Goal: Transaction & Acquisition: Purchase product/service

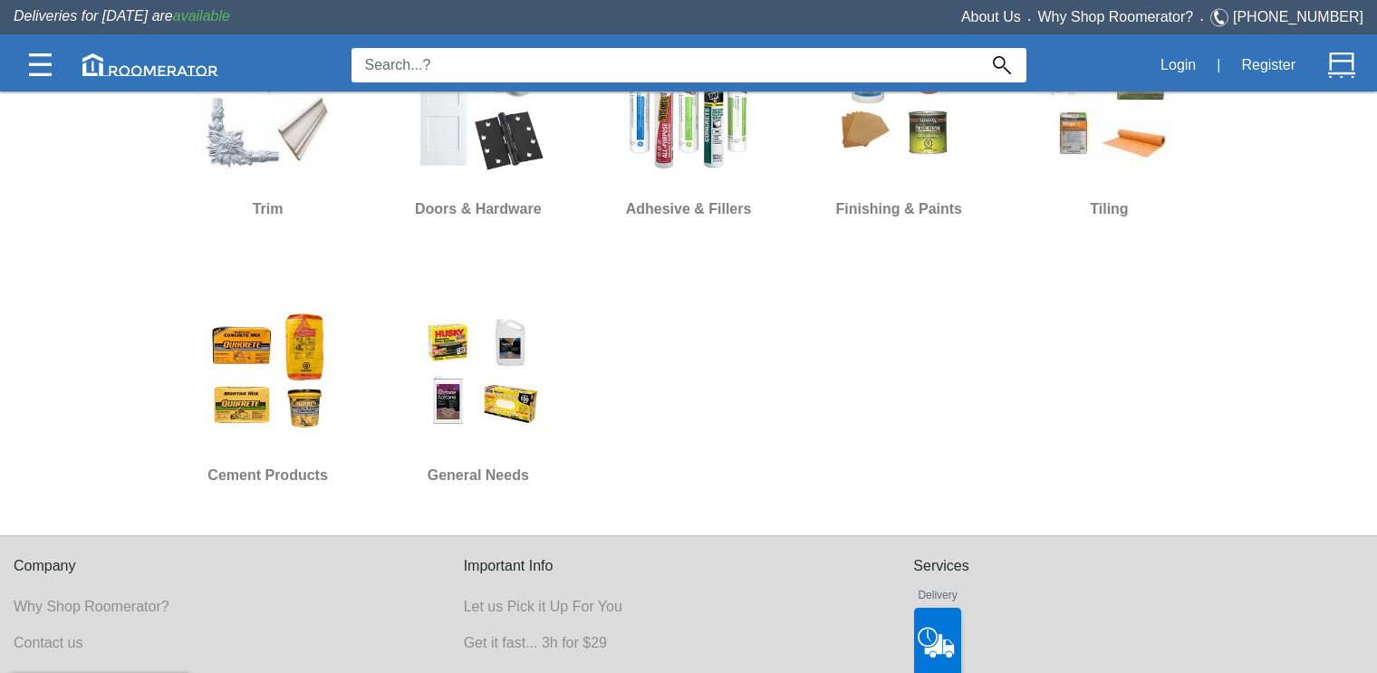
scroll to position [1397, 0]
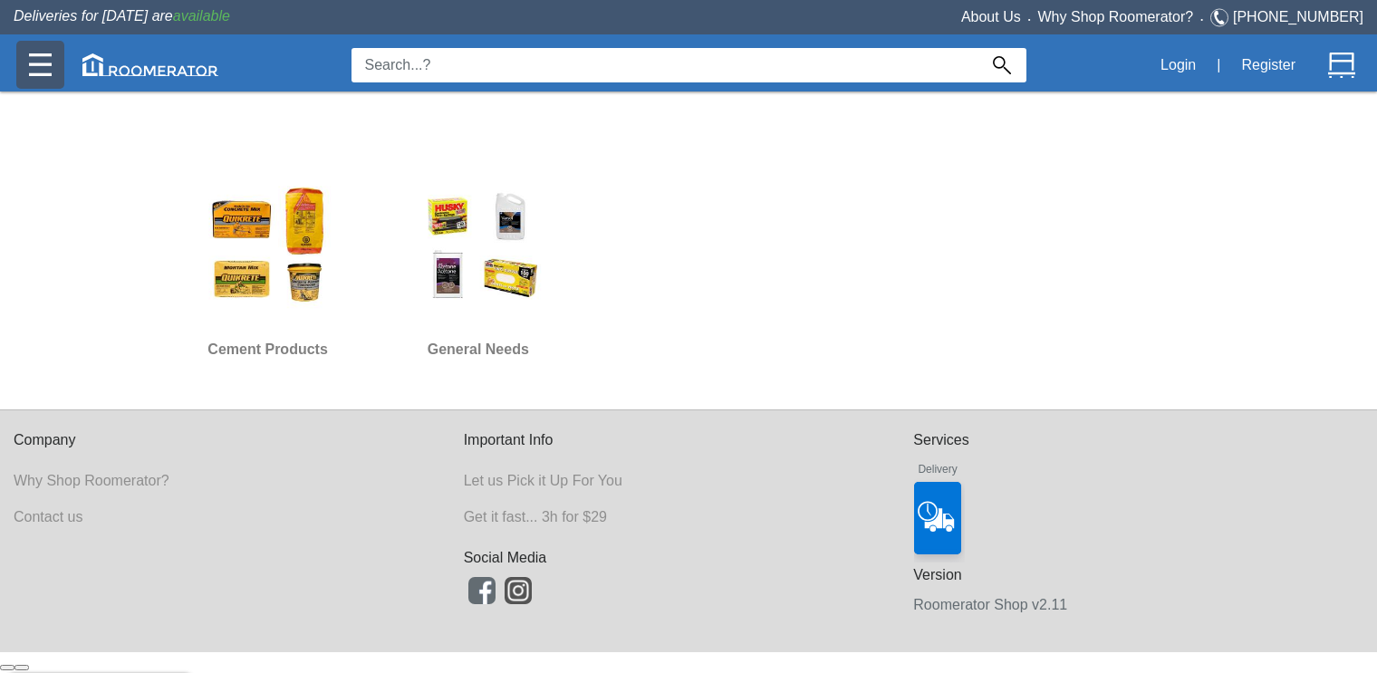
click at [41, 56] on img at bounding box center [40, 64] width 23 height 23
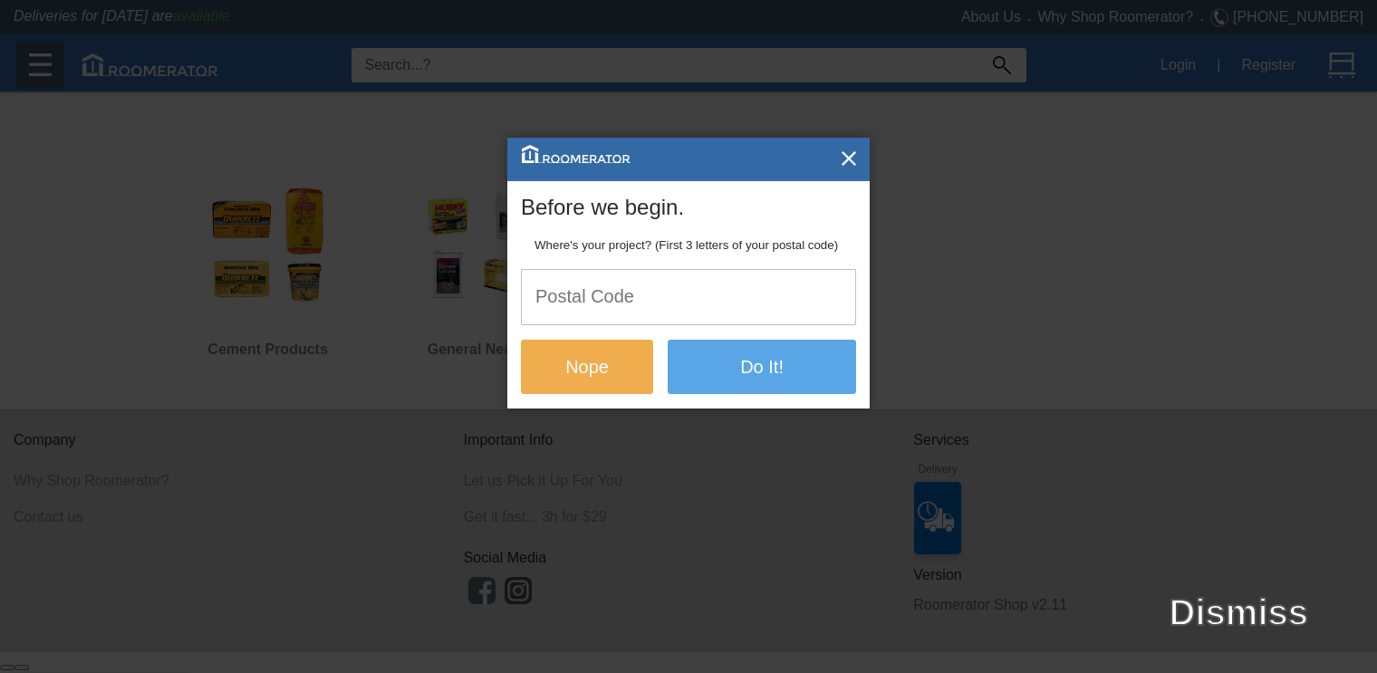
scroll to position [0, 0]
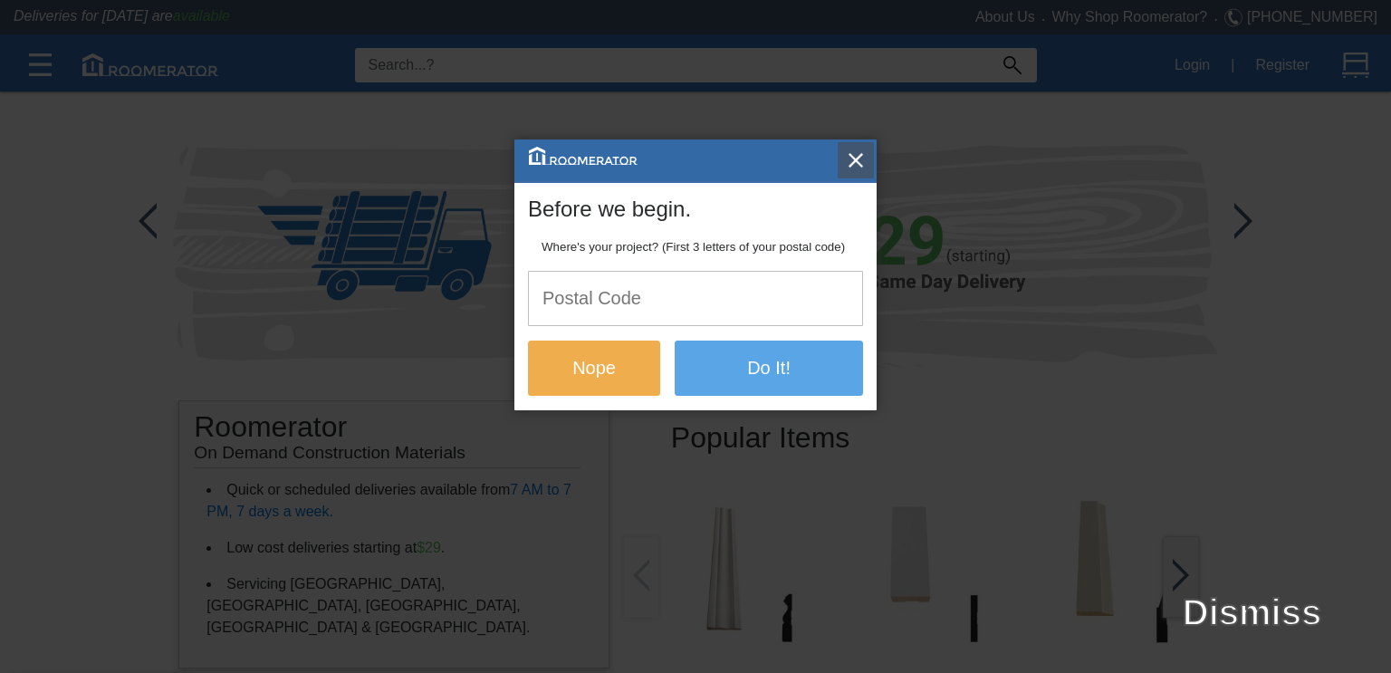
click at [850, 168] on img "button" at bounding box center [856, 160] width 18 height 18
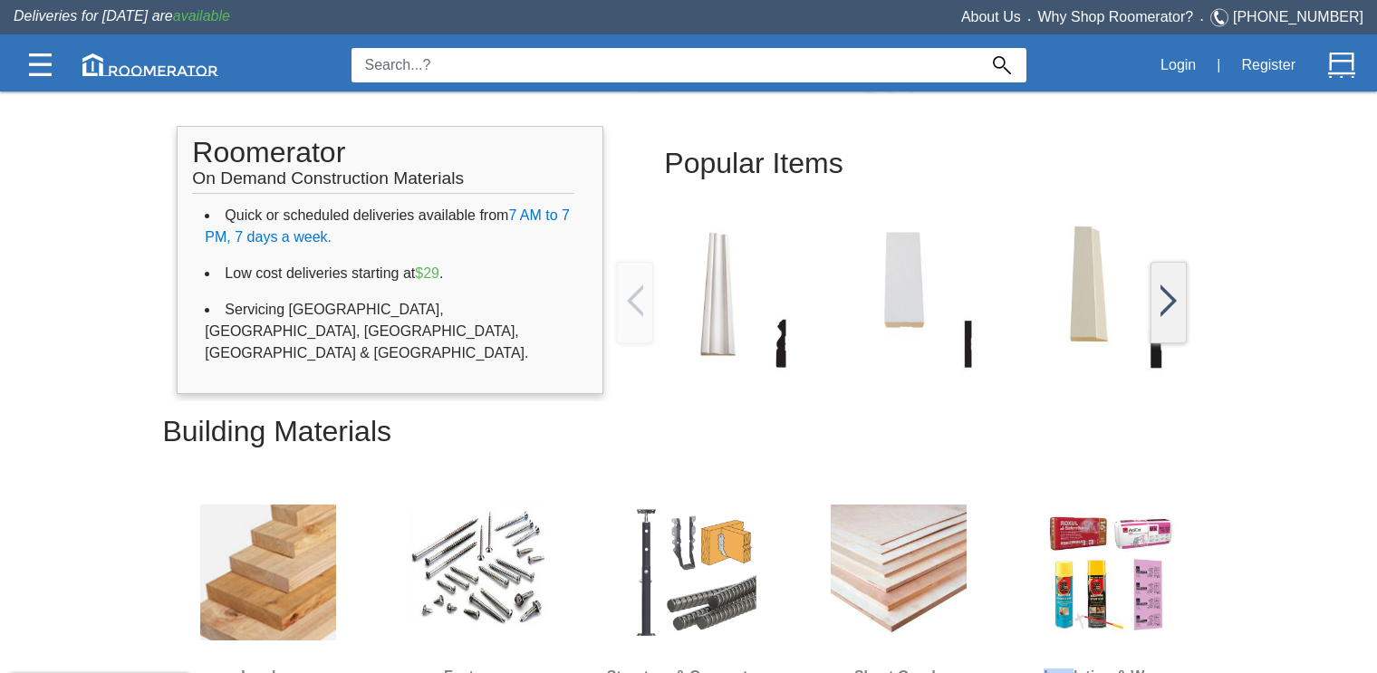
scroll to position [273, 0]
click at [1342, 63] on img at bounding box center [1342, 65] width 27 height 27
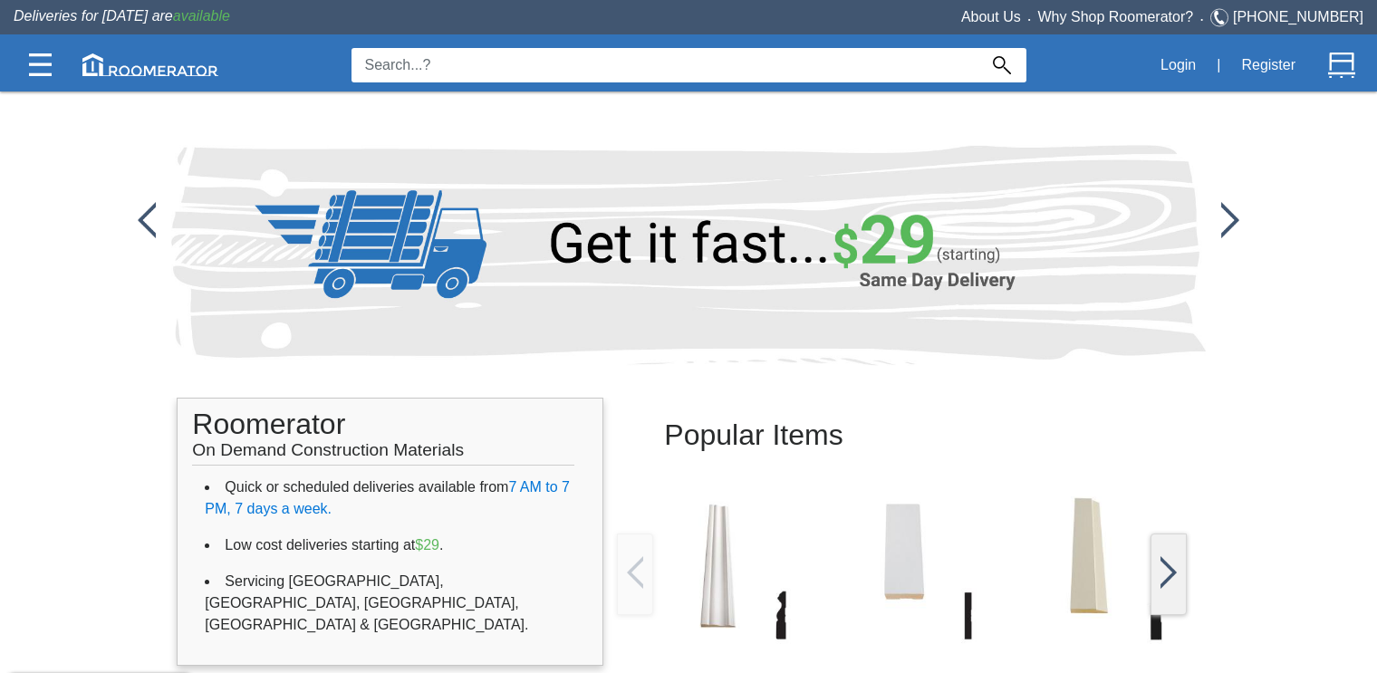
scroll to position [273, 0]
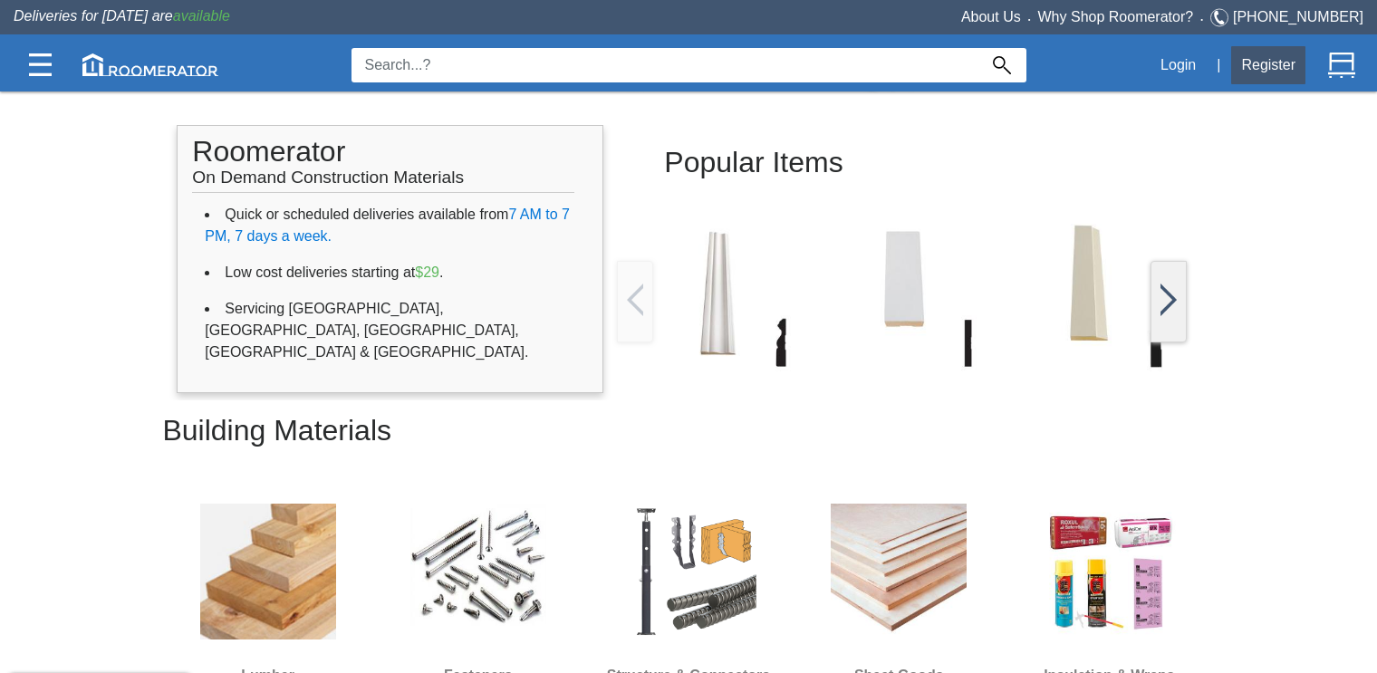
click at [1276, 59] on button "Register" at bounding box center [1268, 65] width 74 height 38
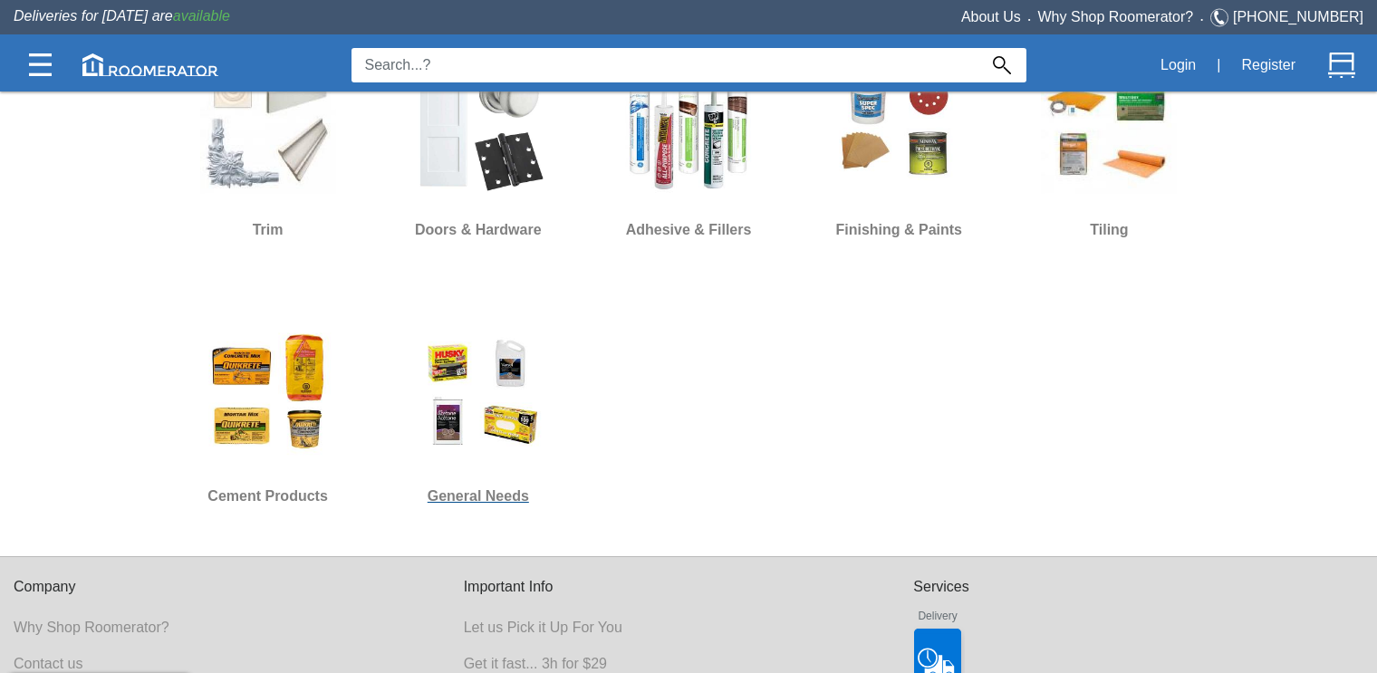
scroll to position [1397, 0]
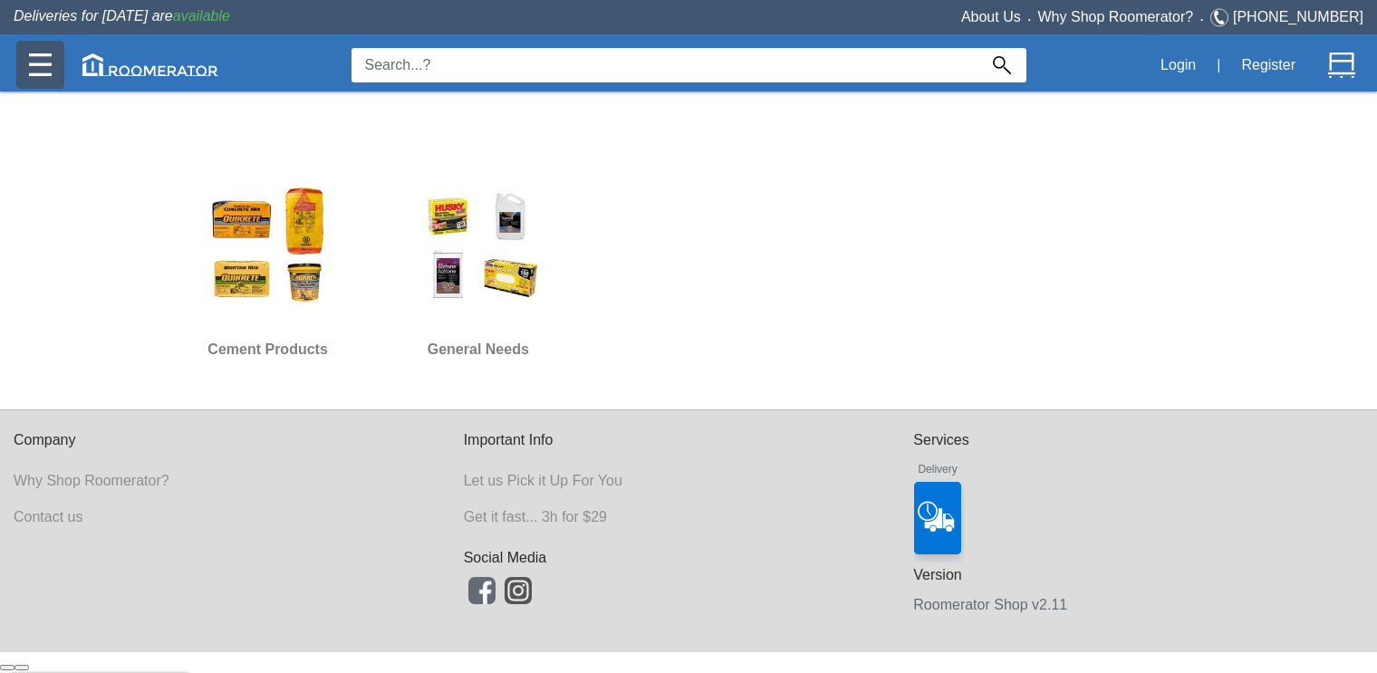
click at [41, 51] on div at bounding box center [40, 65] width 48 height 48
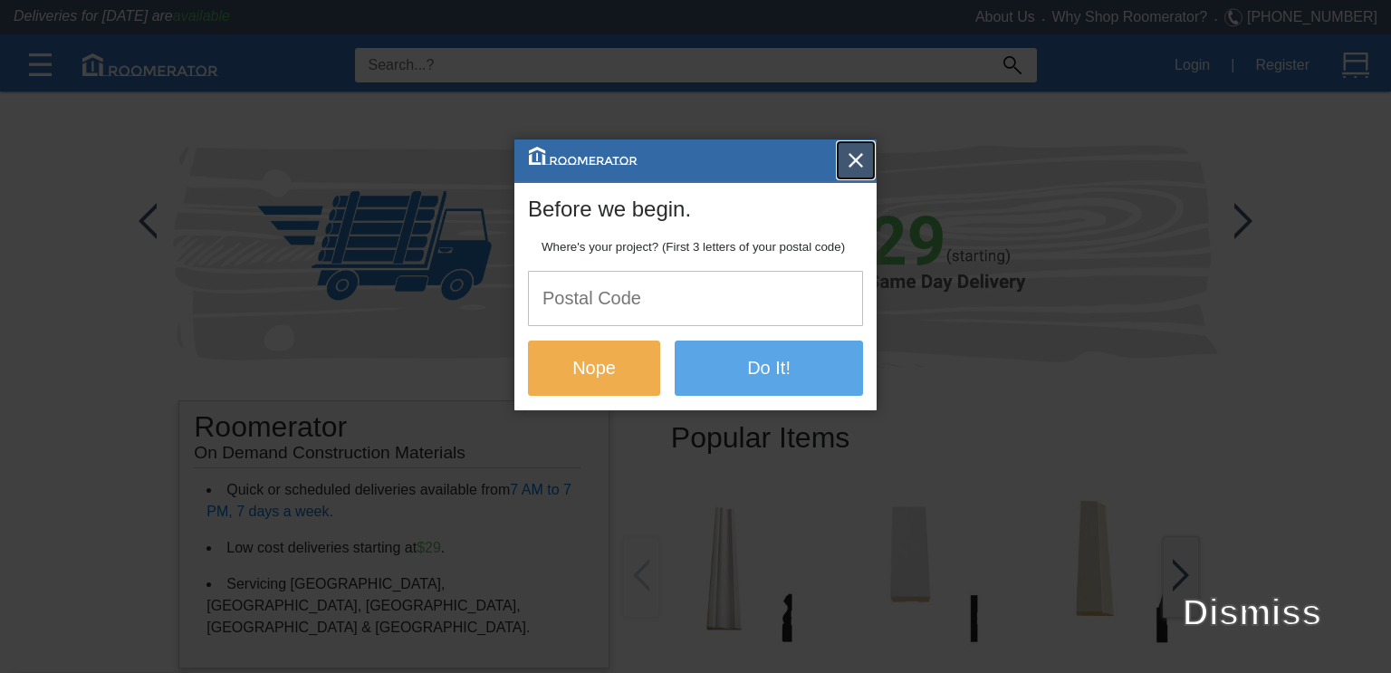
click at [849, 148] on button "button" at bounding box center [856, 160] width 36 height 36
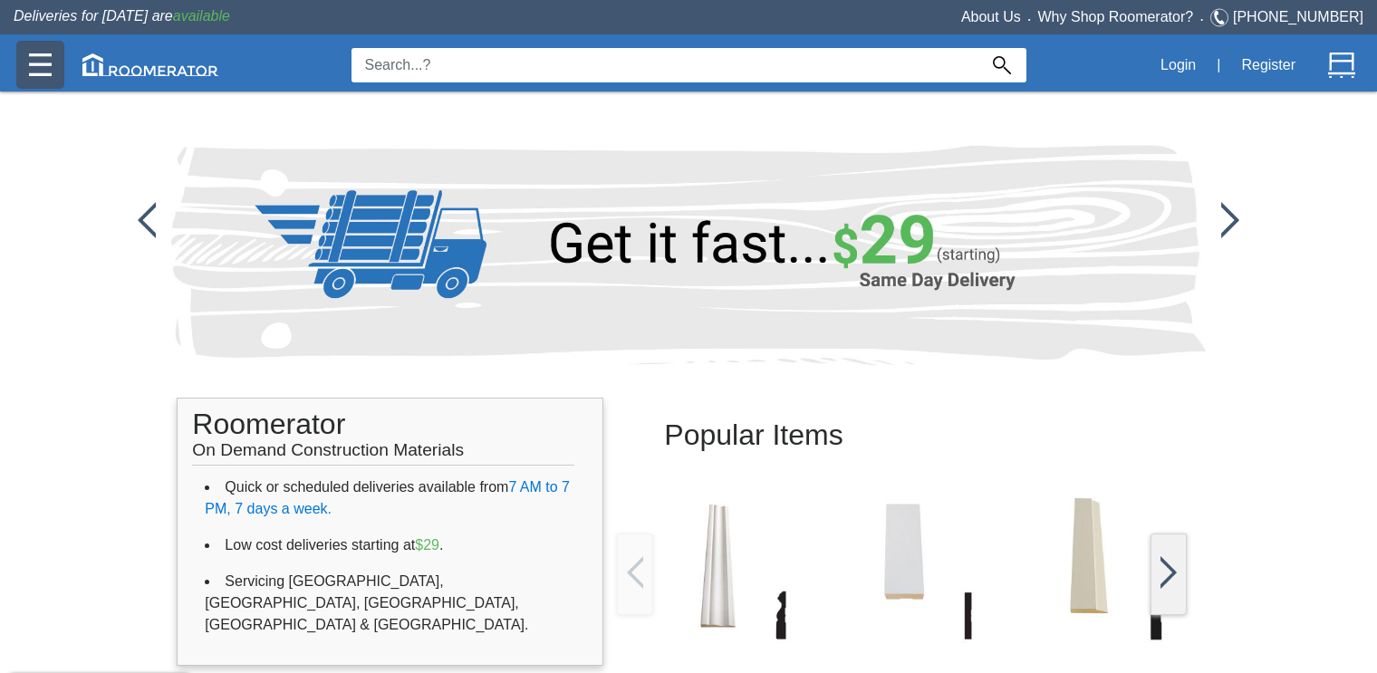
click at [22, 60] on div at bounding box center [40, 65] width 48 height 48
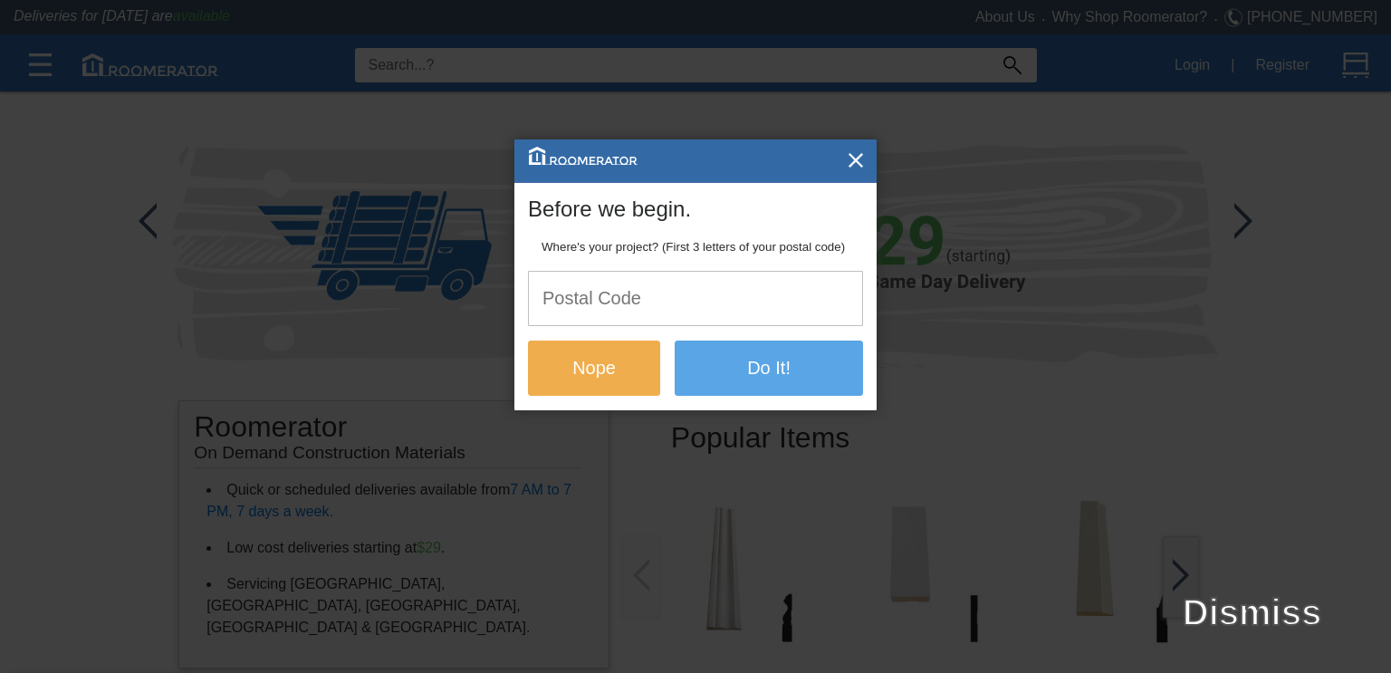
click at [833, 147] on div at bounding box center [816, 160] width 120 height 42
click at [850, 155] on img "button" at bounding box center [856, 160] width 18 height 18
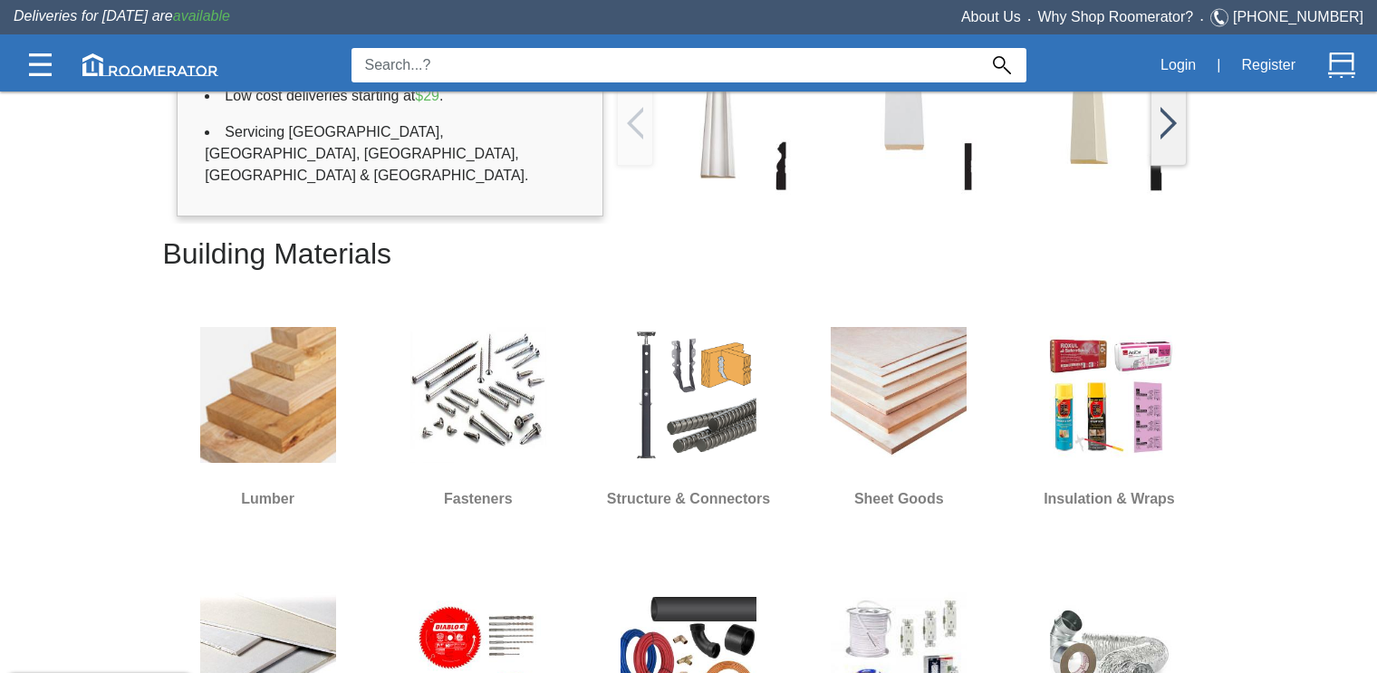
scroll to position [458, 0]
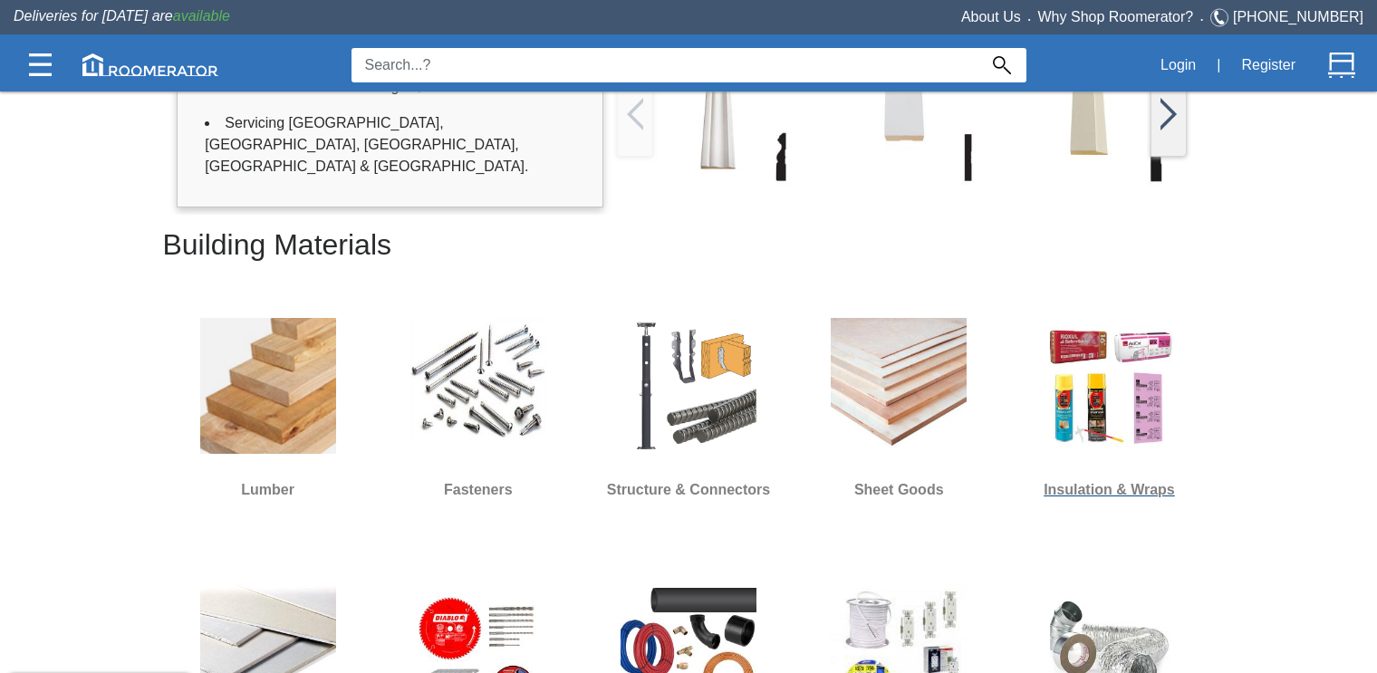
click at [1096, 436] on img at bounding box center [1109, 386] width 136 height 136
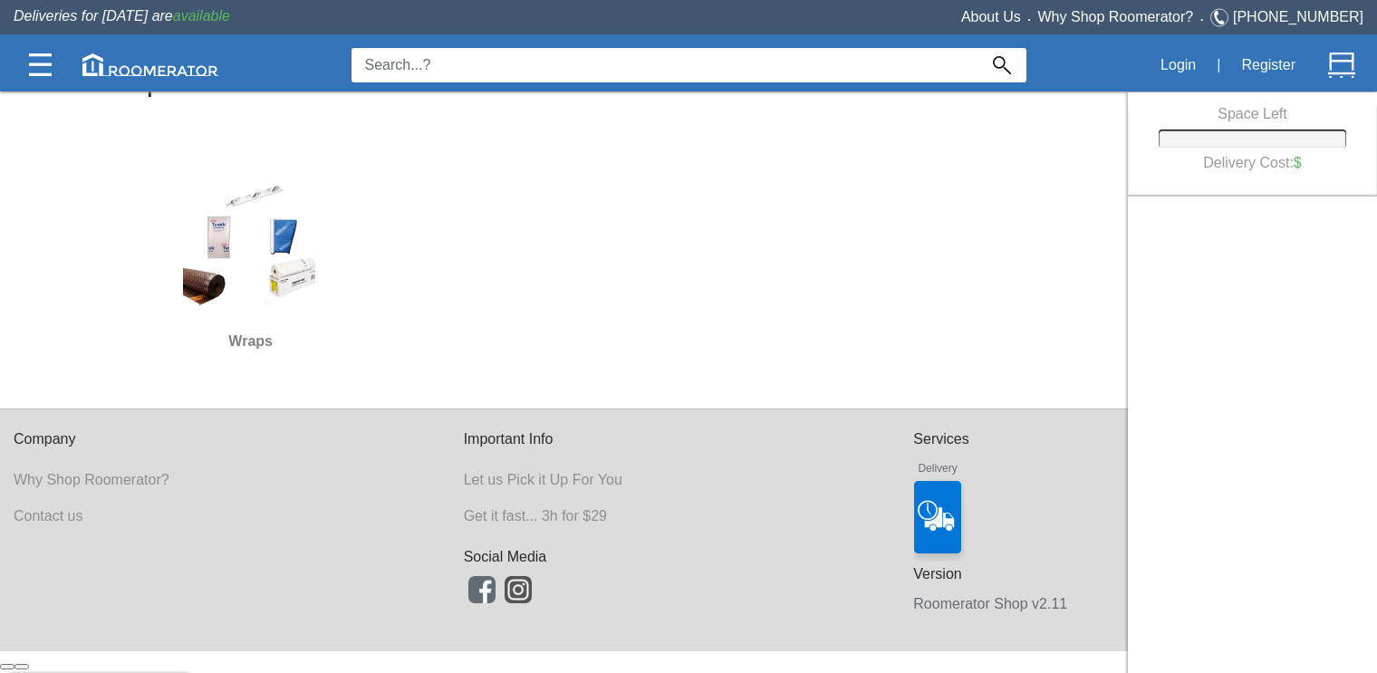
scroll to position [33, 0]
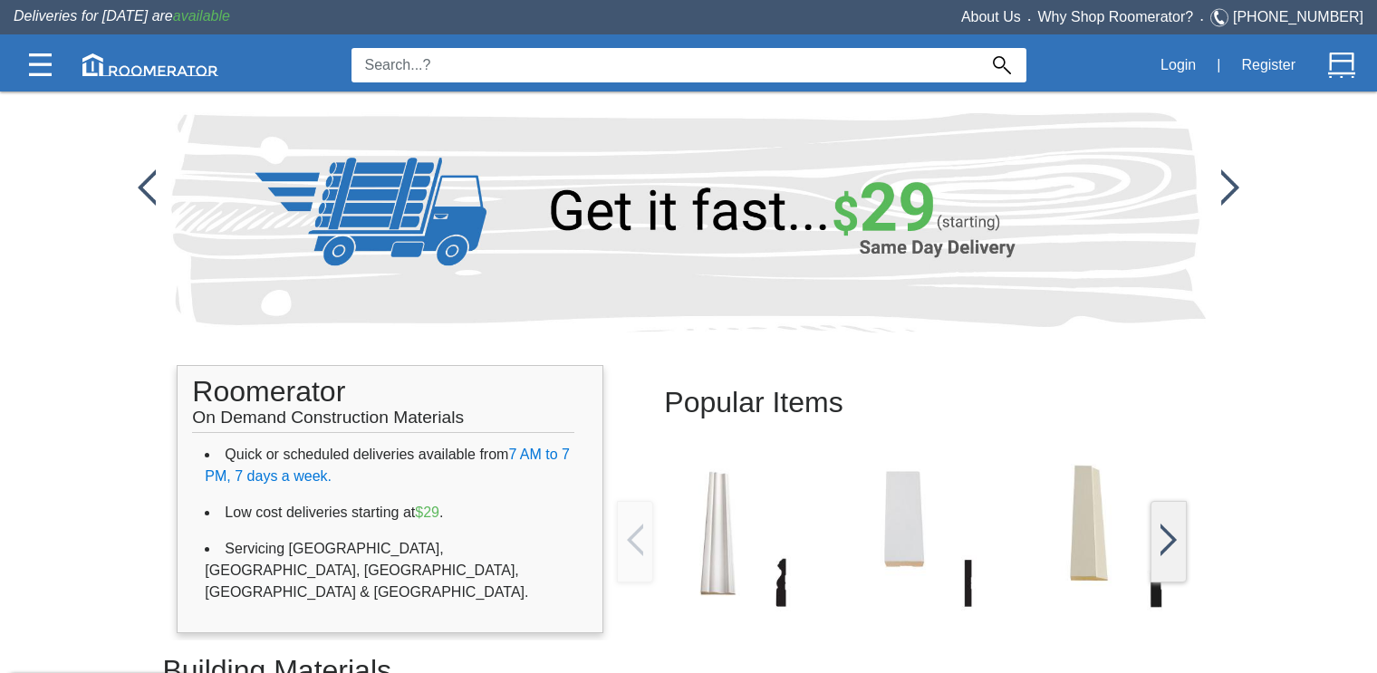
scroll to position [458, 0]
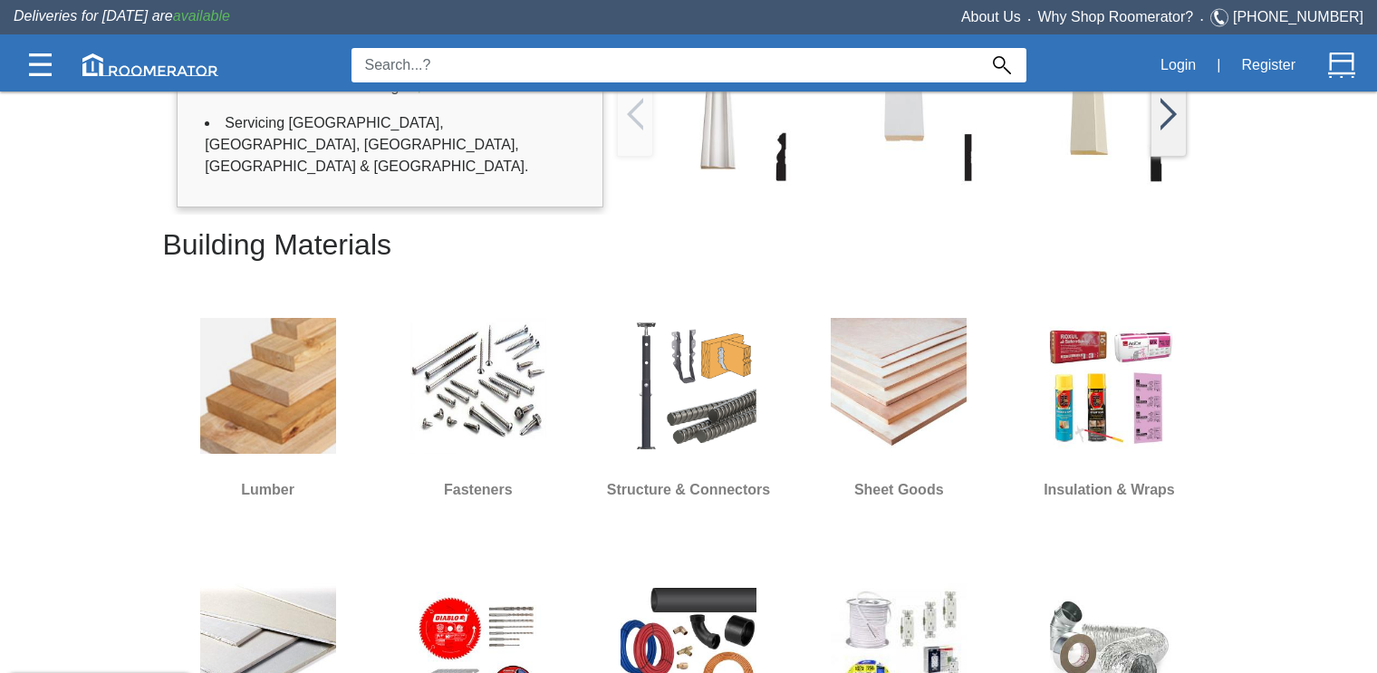
click at [621, 63] on body "Popular Items Roomerator On Demand Construction Materials Quick or scheduled de…" at bounding box center [688, 566] width 1377 height 2049
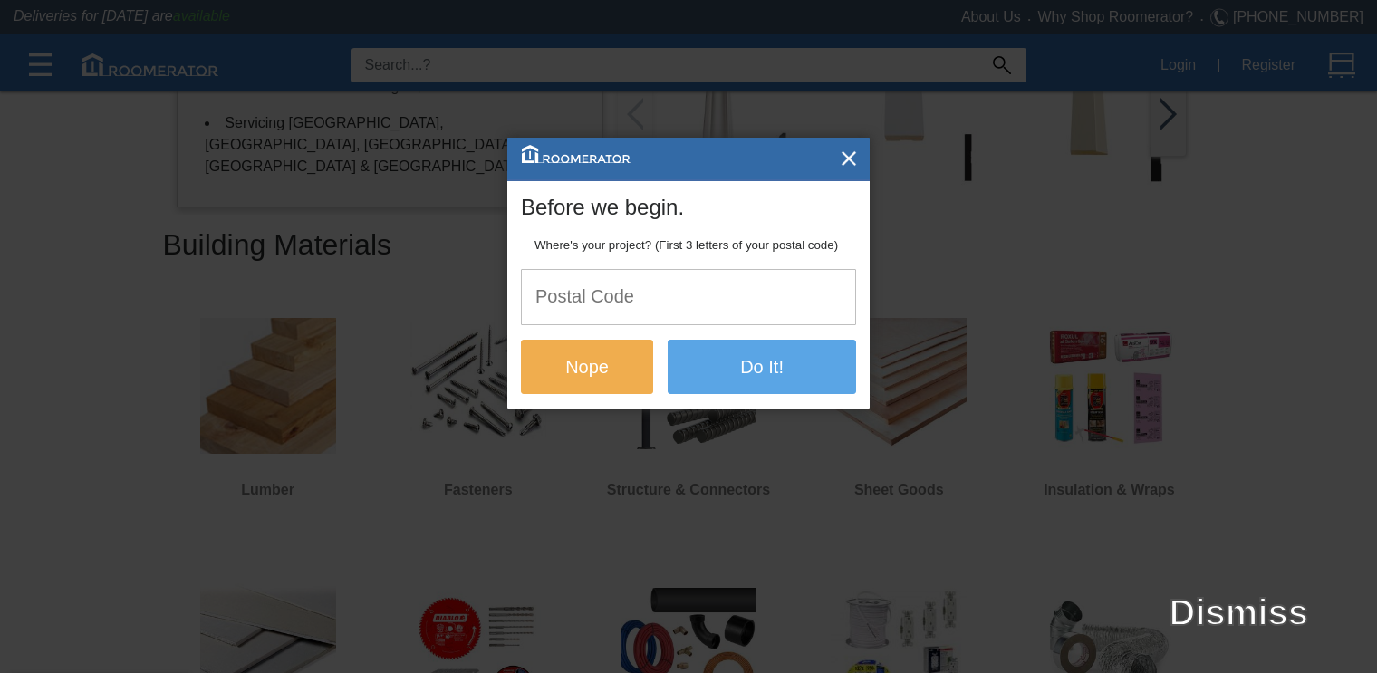
scroll to position [0, 0]
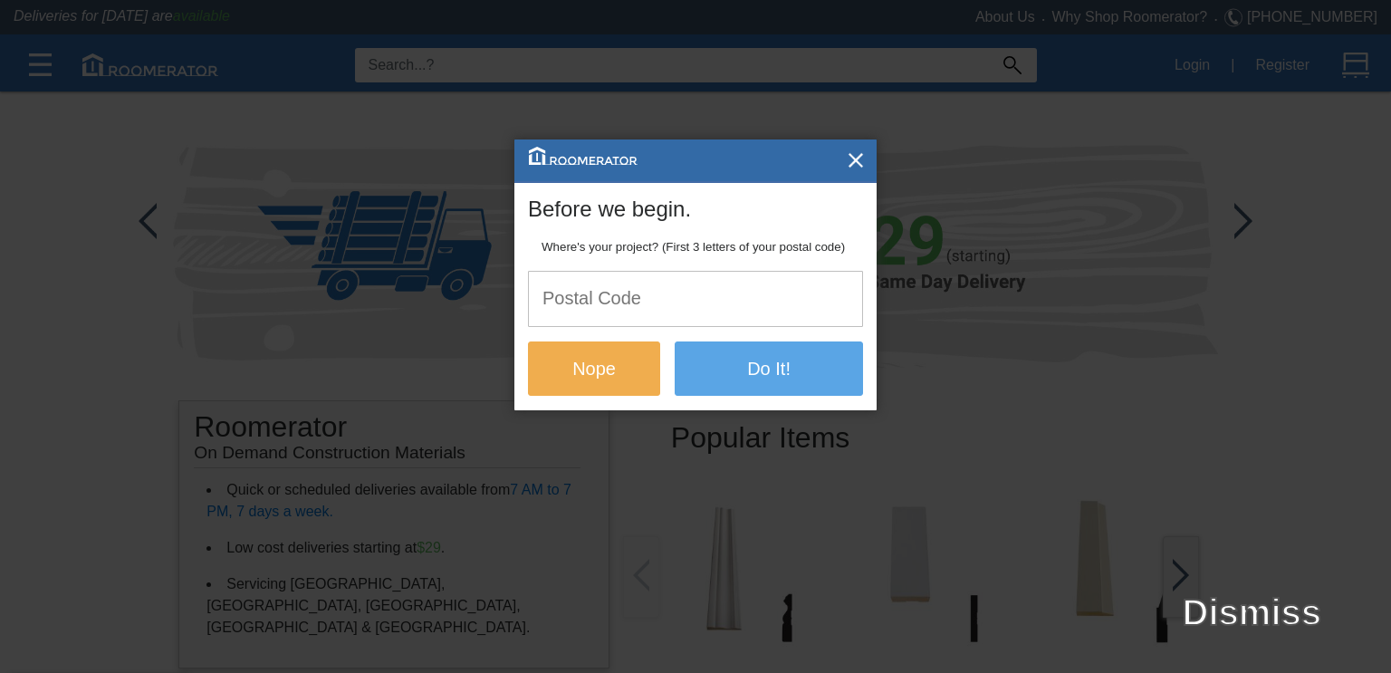
paste input "Toronto Insulation"
type input "Toronto Insulation"
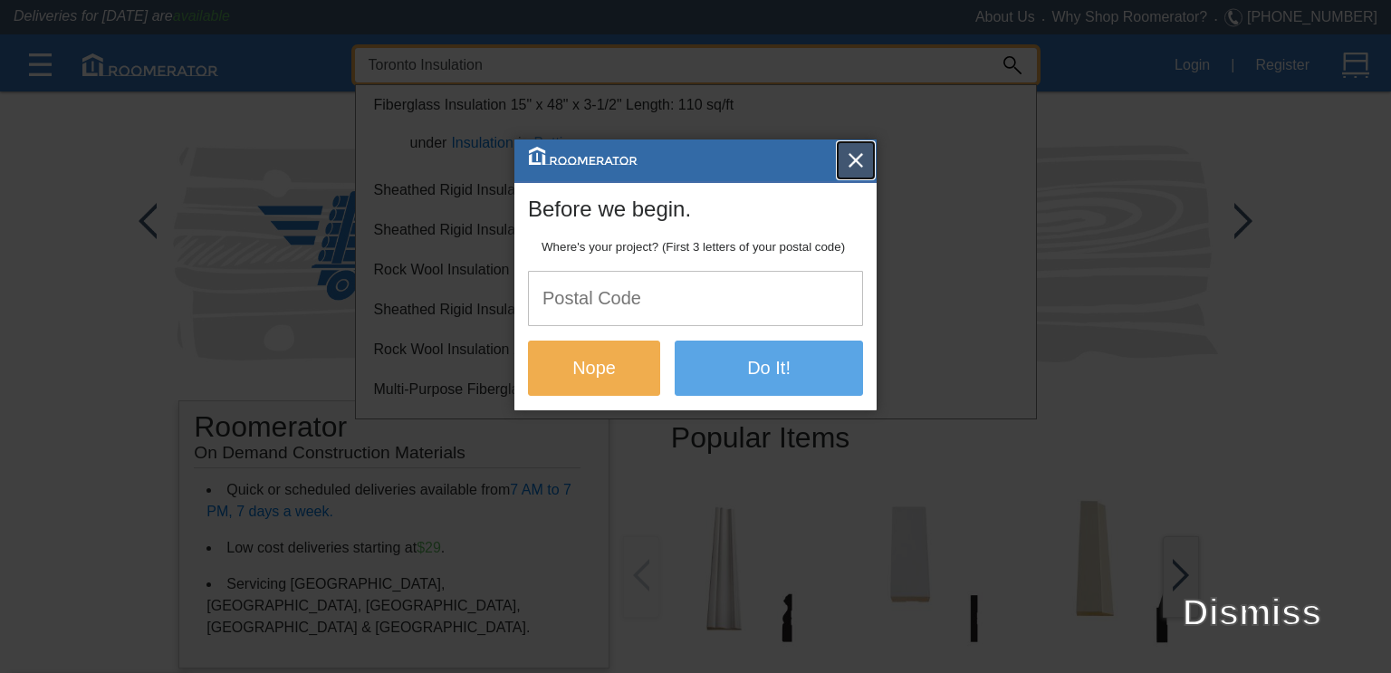
click at [856, 161] on img "button" at bounding box center [856, 160] width 18 height 18
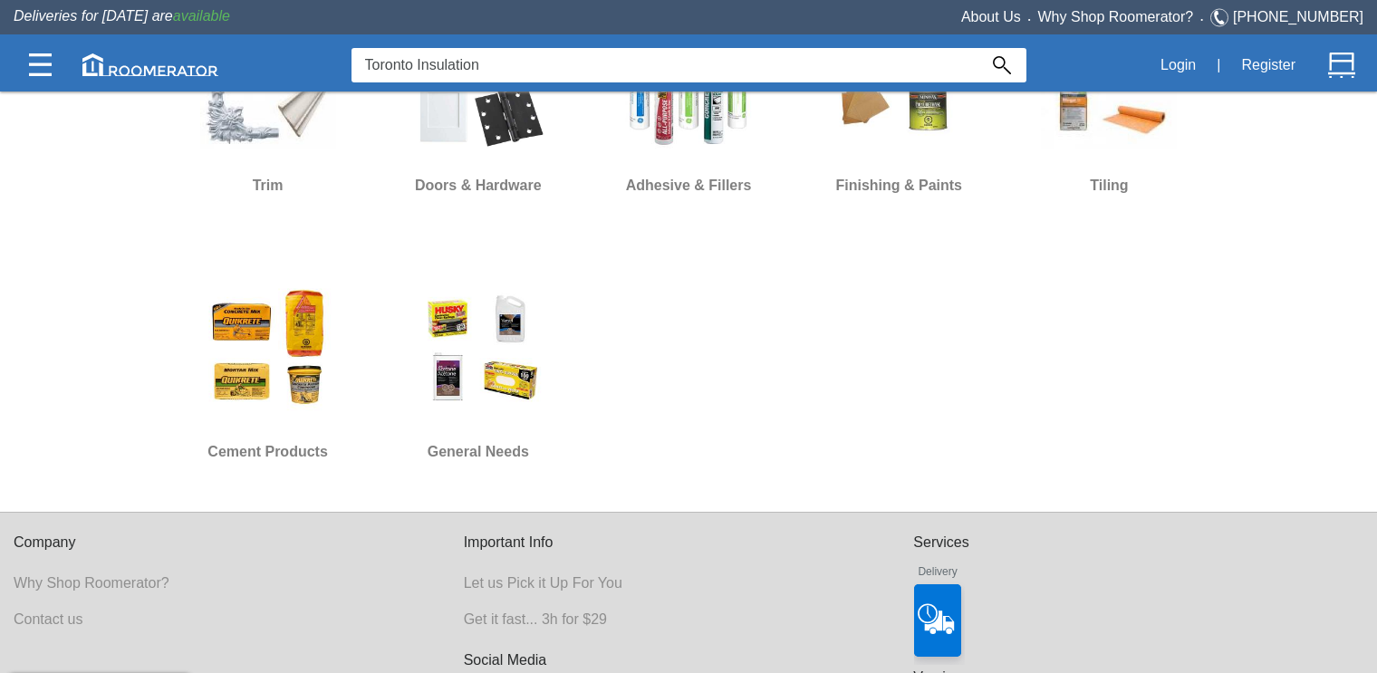
scroll to position [1397, 0]
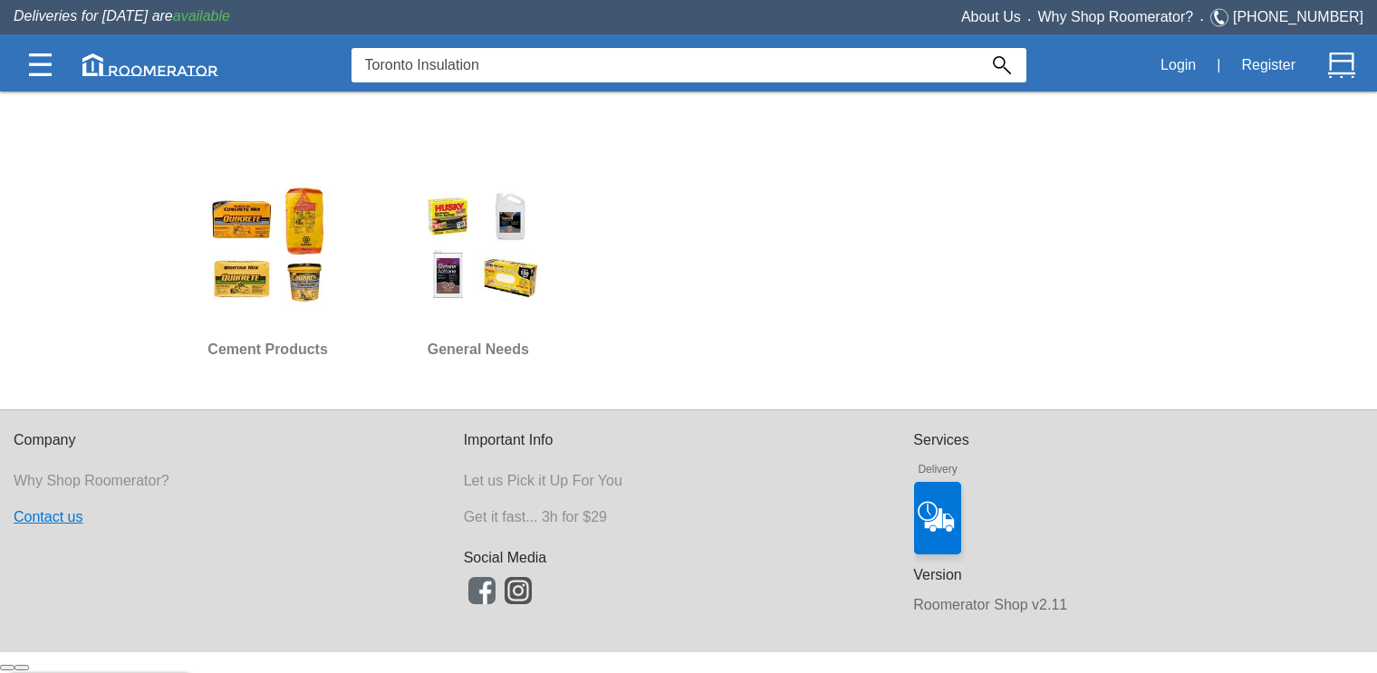
click at [45, 509] on link "Contact us" at bounding box center [48, 516] width 69 height 15
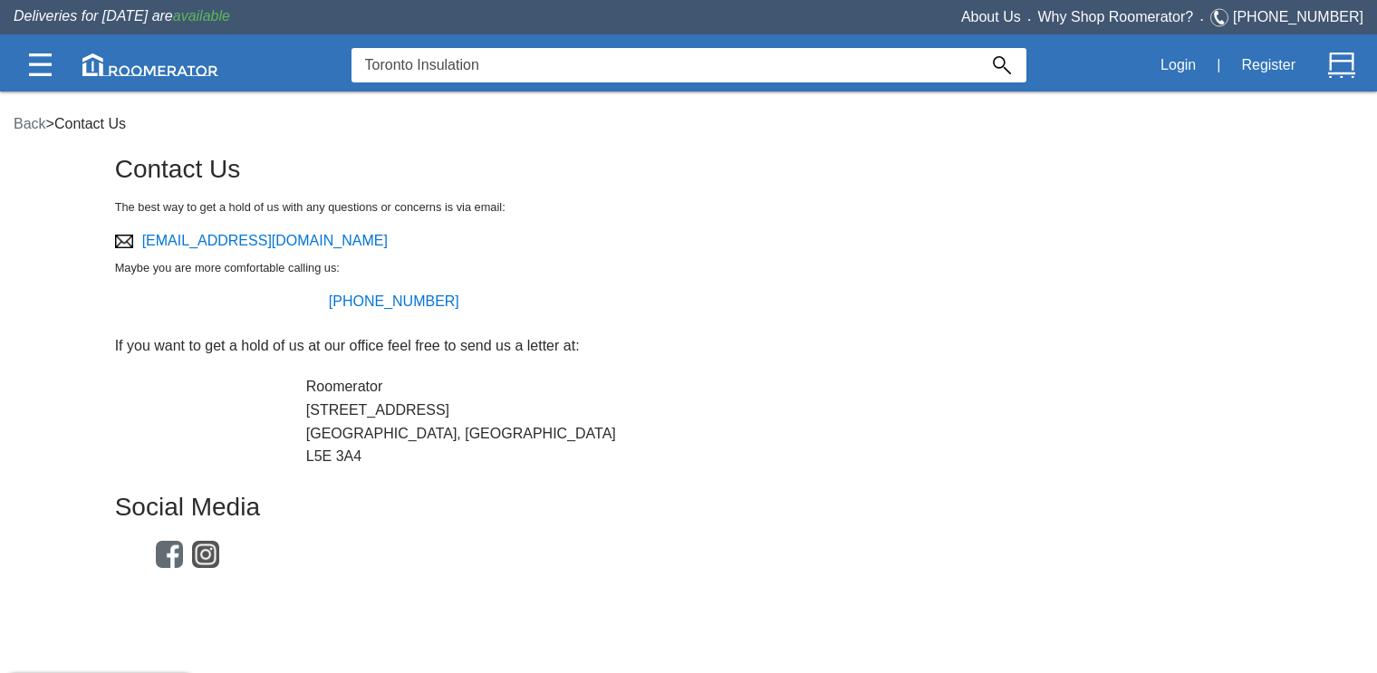
click at [556, 76] on body "Back > Contact Us Contact Us The best way to get a hold of us with any question…" at bounding box center [688, 556] width 1377 height 1112
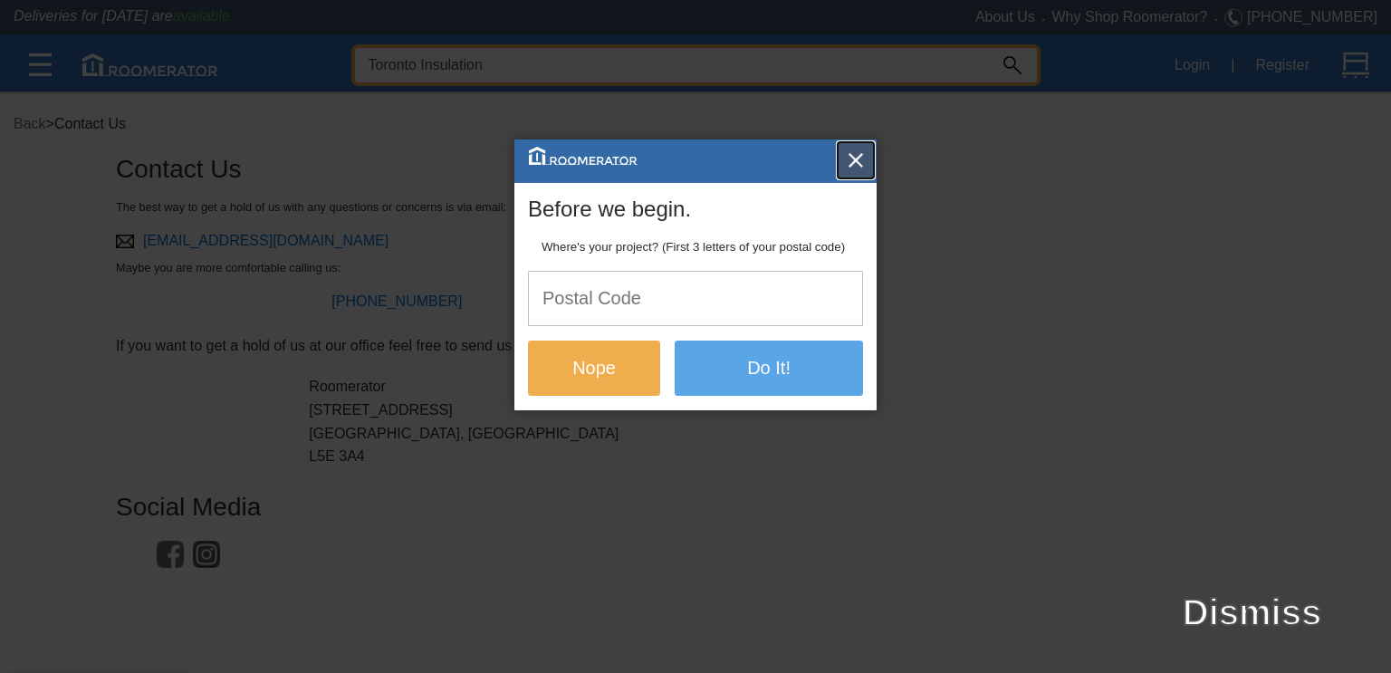
click at [849, 149] on button "button" at bounding box center [856, 160] width 36 height 36
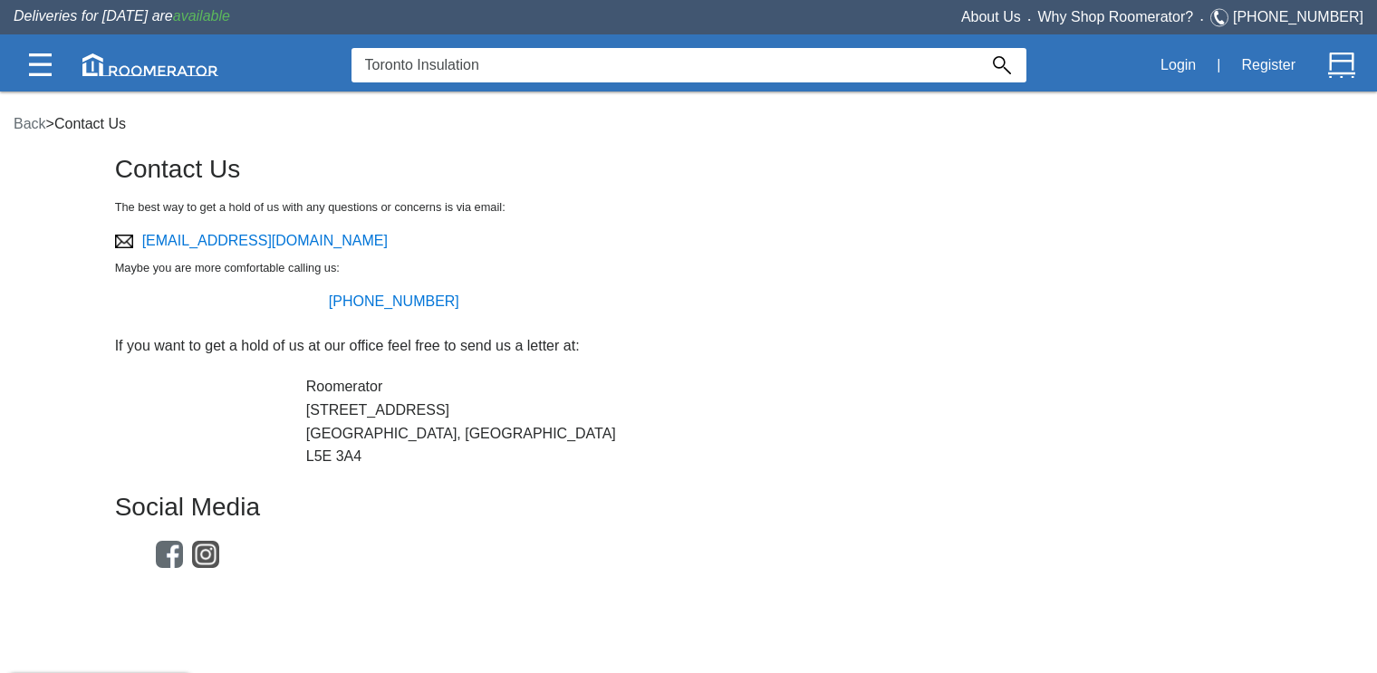
click at [550, 59] on body "Back > Contact Us Contact Us The best way to get a hold of us with any question…" at bounding box center [688, 556] width 1377 height 1112
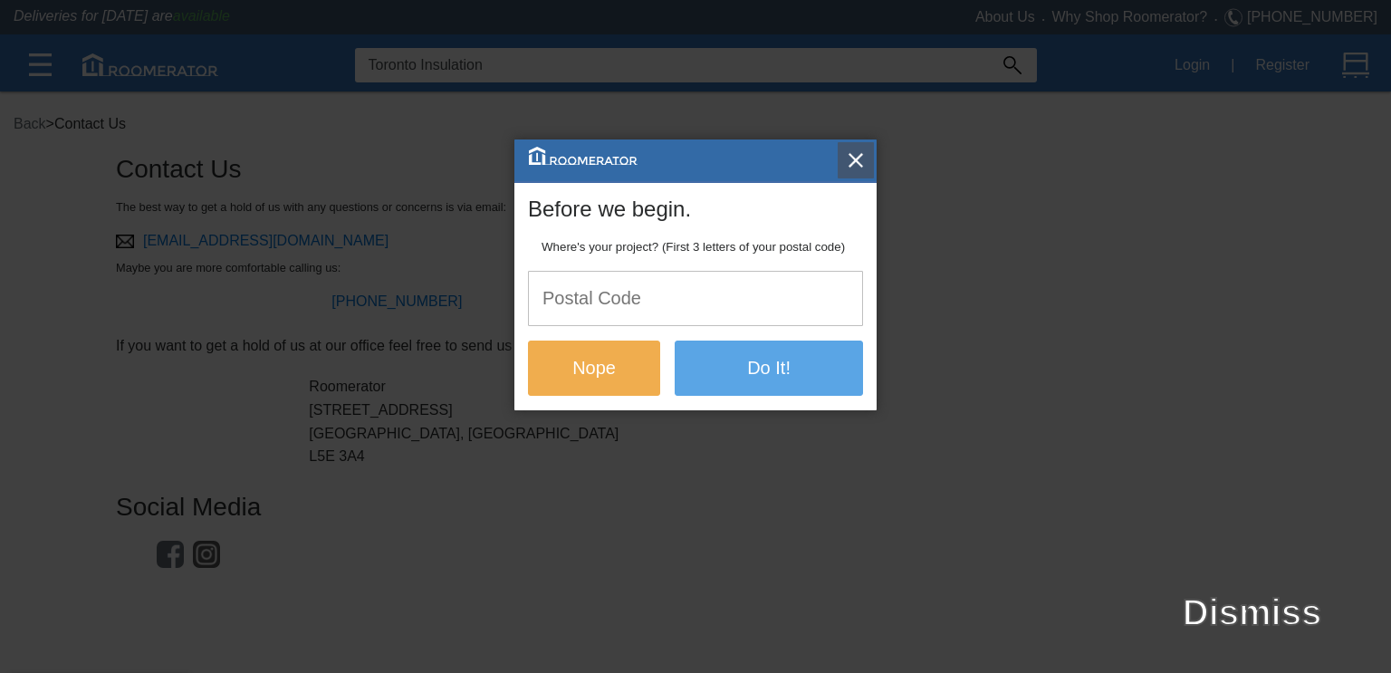
click at [850, 163] on img "button" at bounding box center [856, 160] width 18 height 18
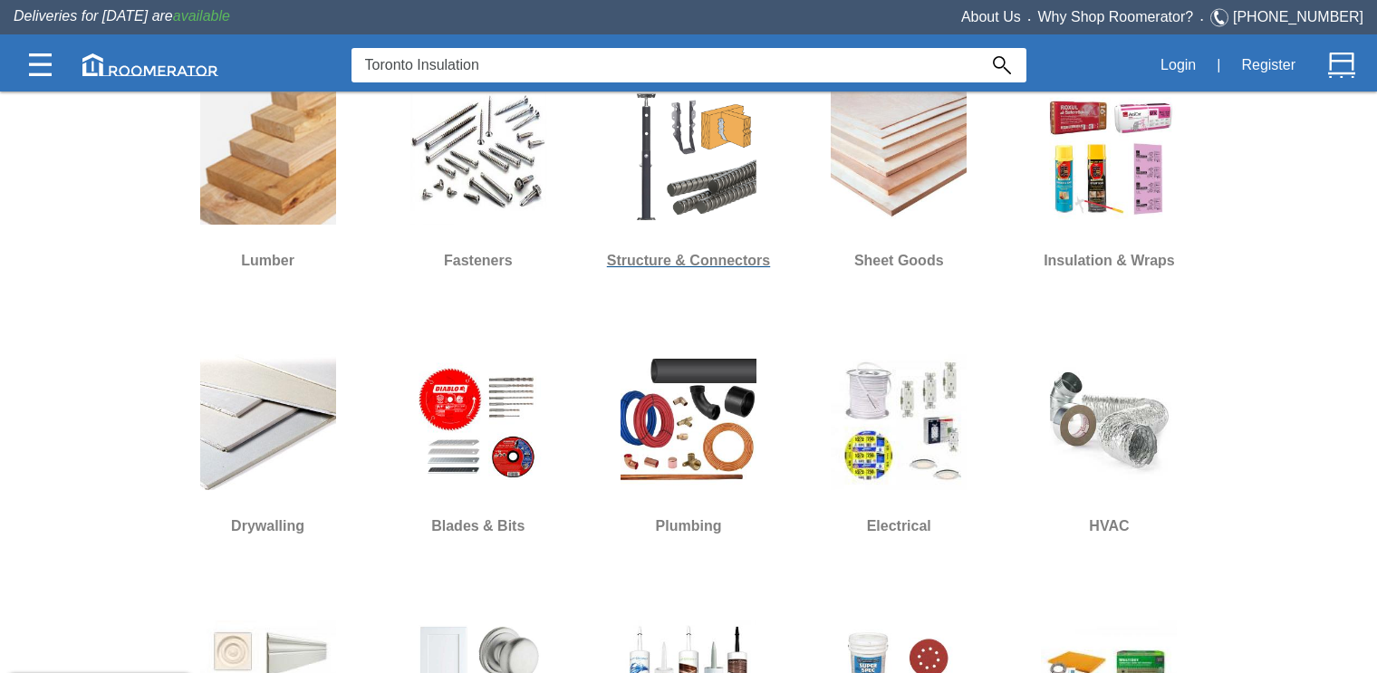
scroll to position [698, 0]
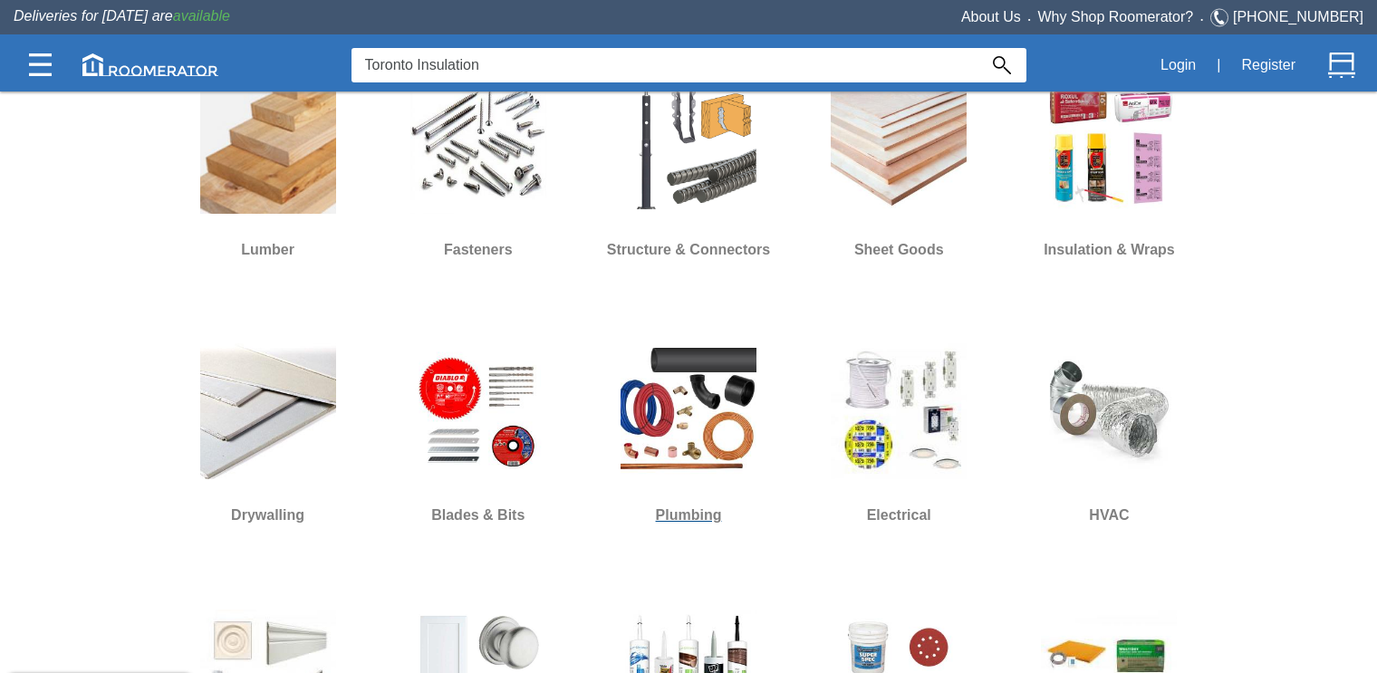
click at [725, 407] on img at bounding box center [688, 411] width 136 height 136
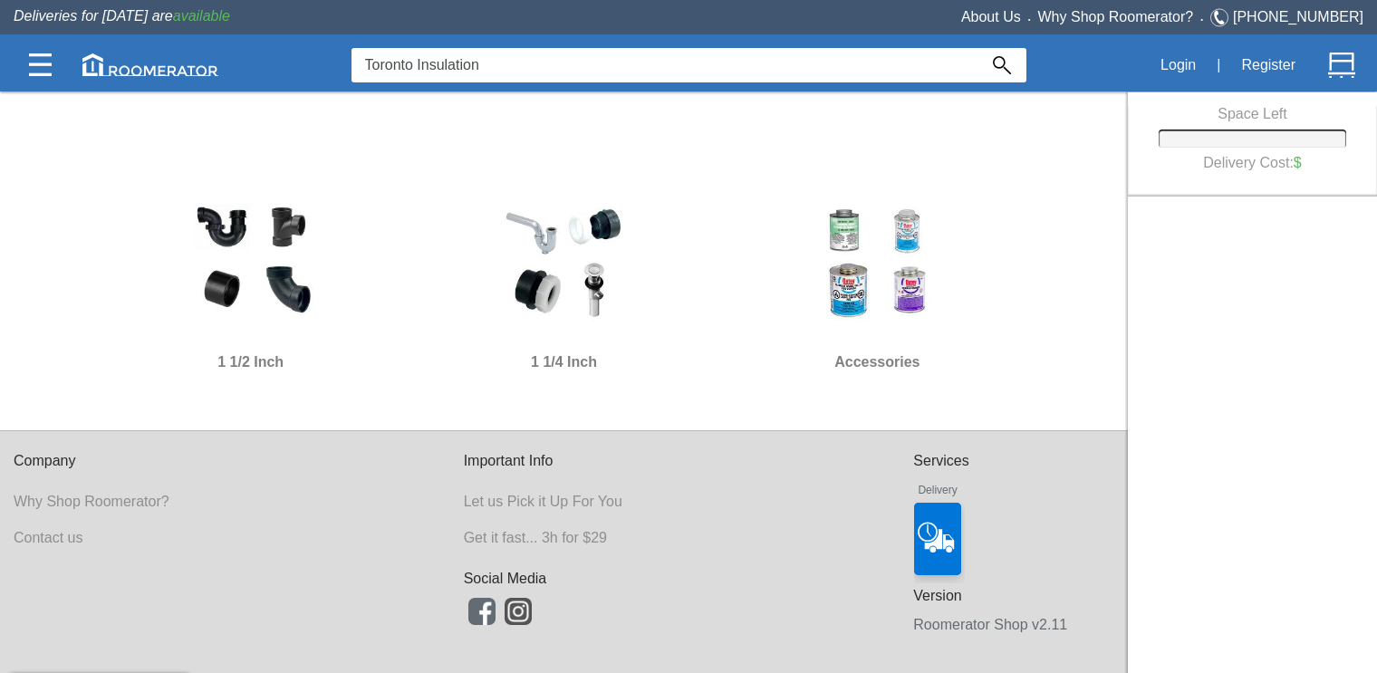
scroll to position [1992, 0]
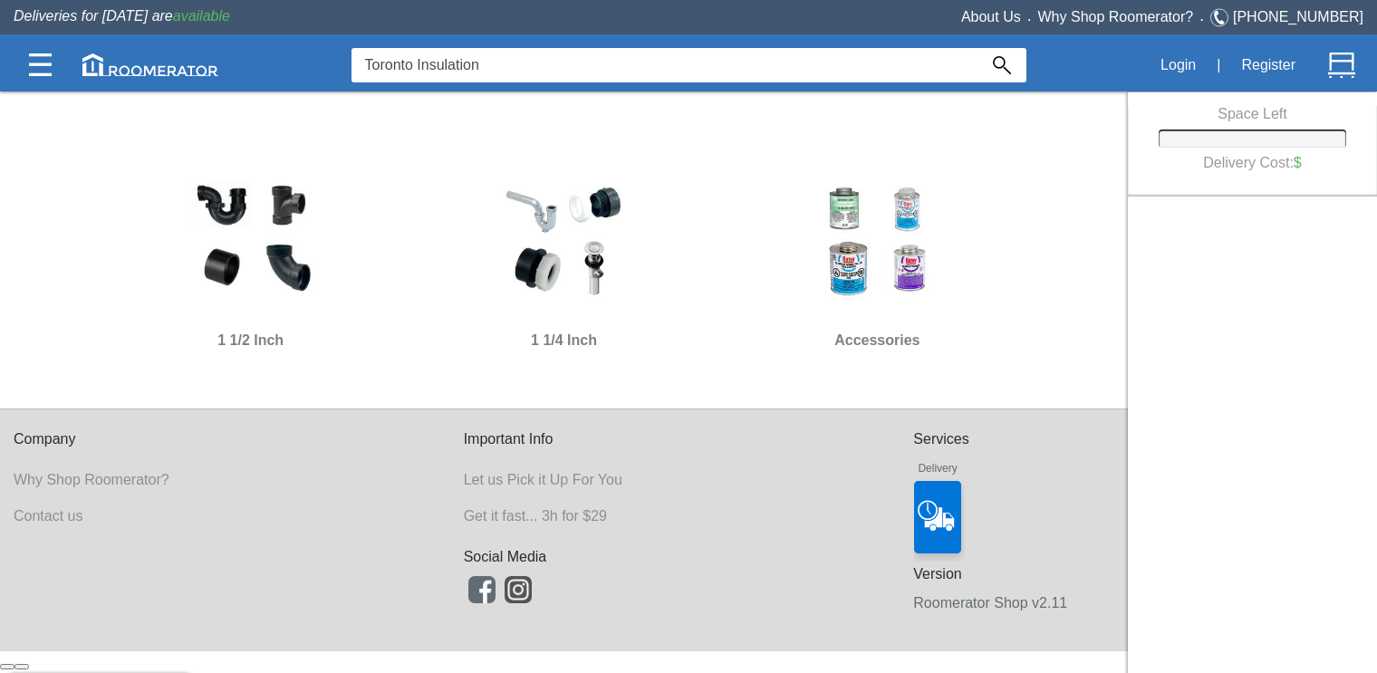
click at [543, 244] on img at bounding box center [563, 236] width 136 height 136
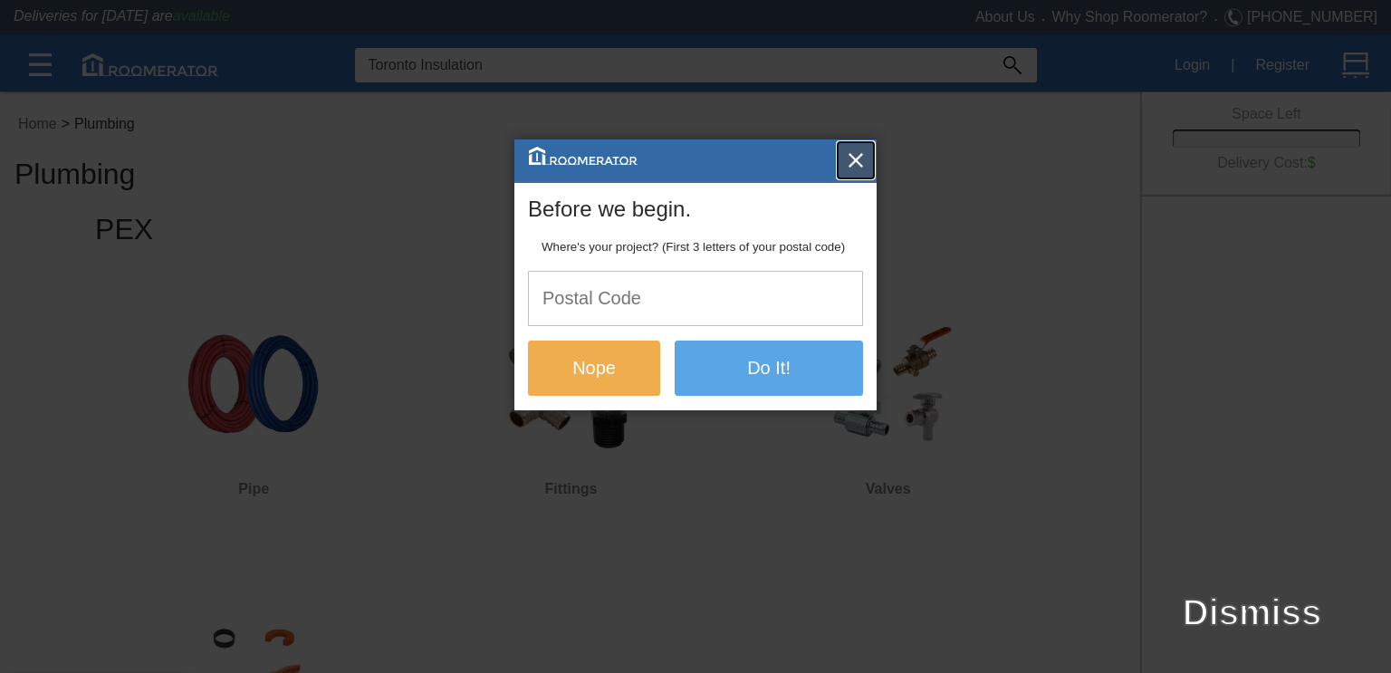
click at [853, 164] on img "button" at bounding box center [856, 160] width 18 height 18
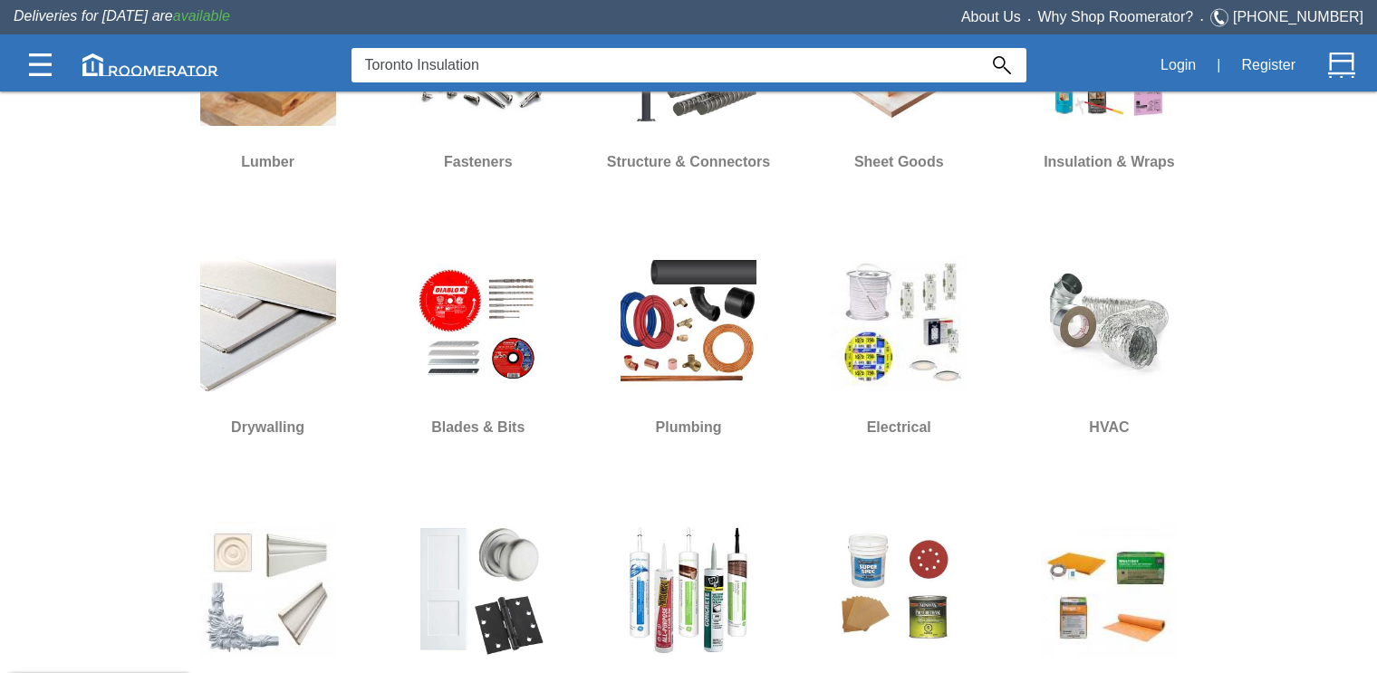
scroll to position [792, 0]
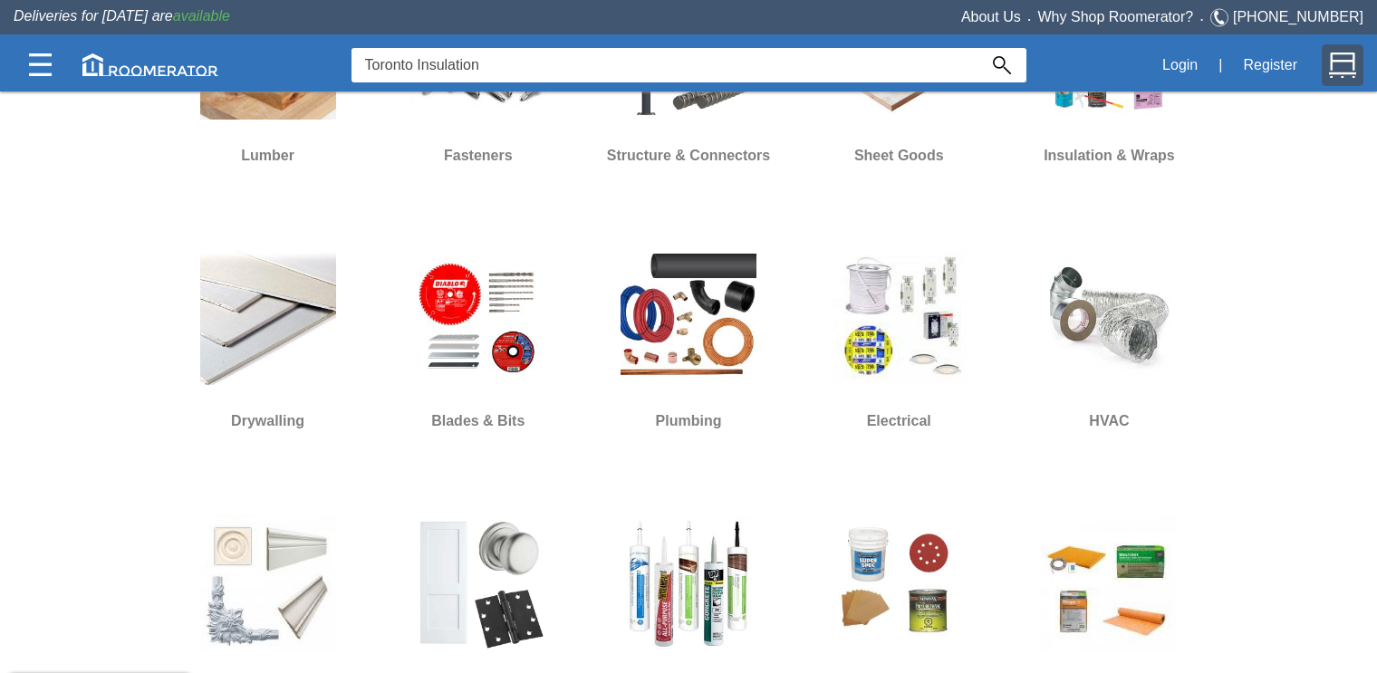
click at [1334, 74] on img at bounding box center [1342, 65] width 27 height 27
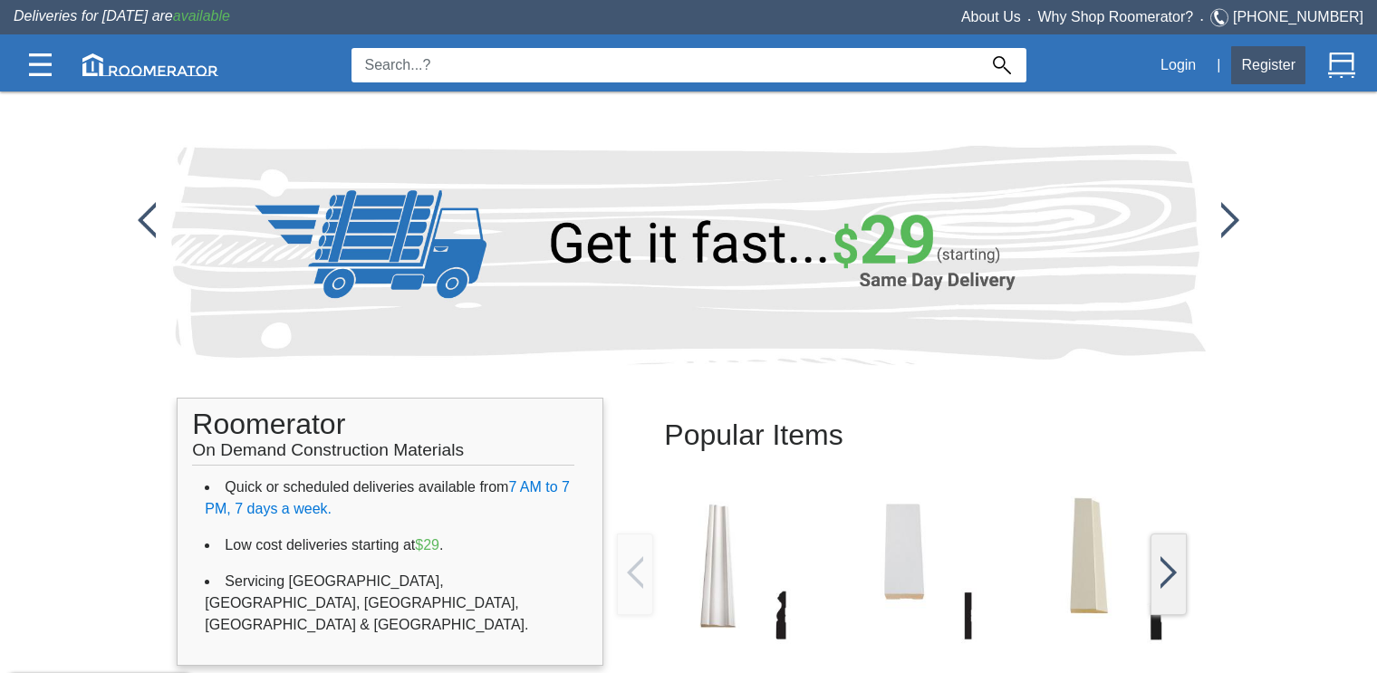
click at [1253, 62] on button "Register" at bounding box center [1268, 65] width 74 height 38
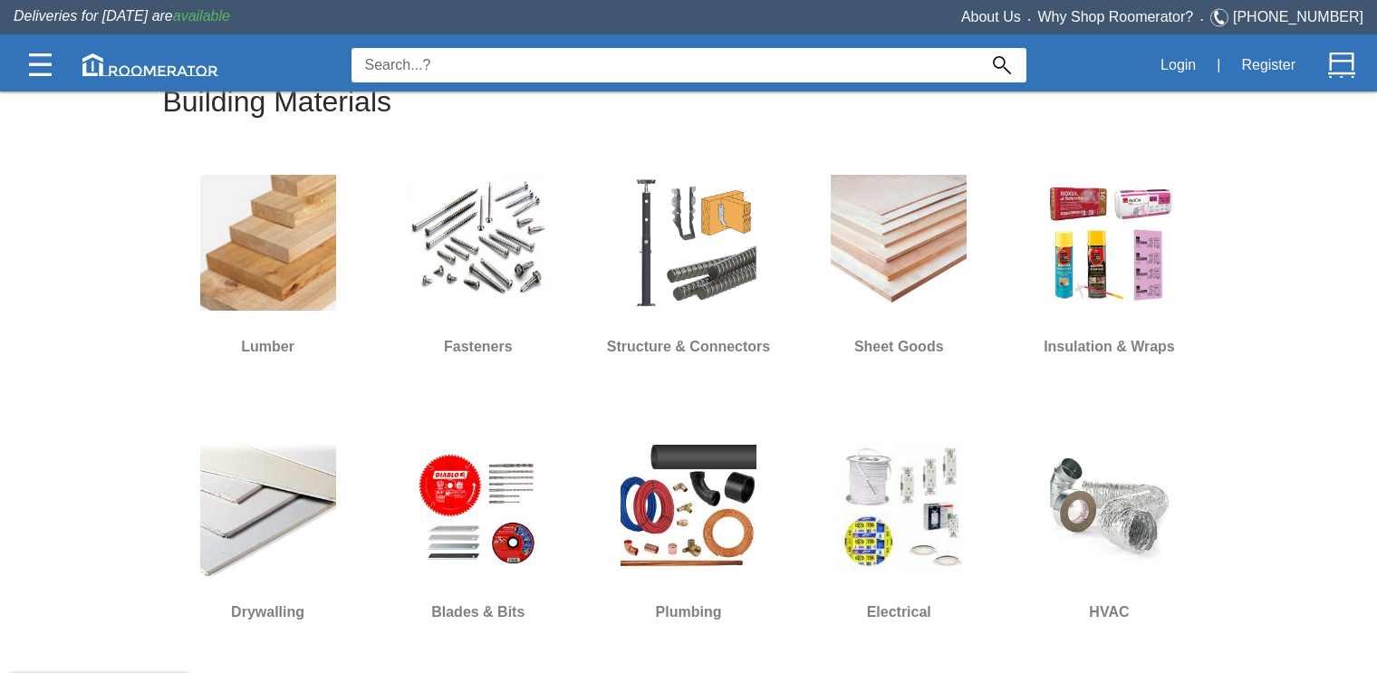
scroll to position [616, 0]
